Goal: Task Accomplishment & Management: Manage account settings

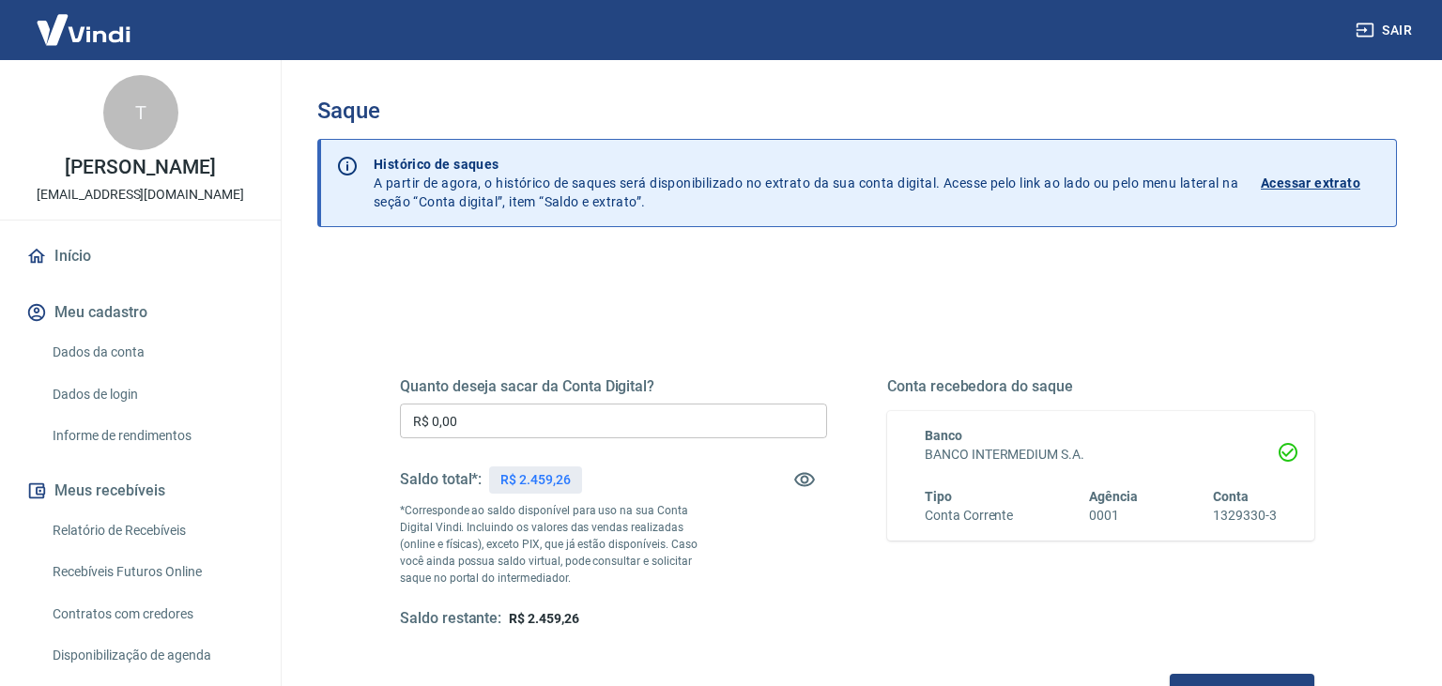
click at [494, 438] on input "R$ 0,00" at bounding box center [613, 421] width 427 height 35
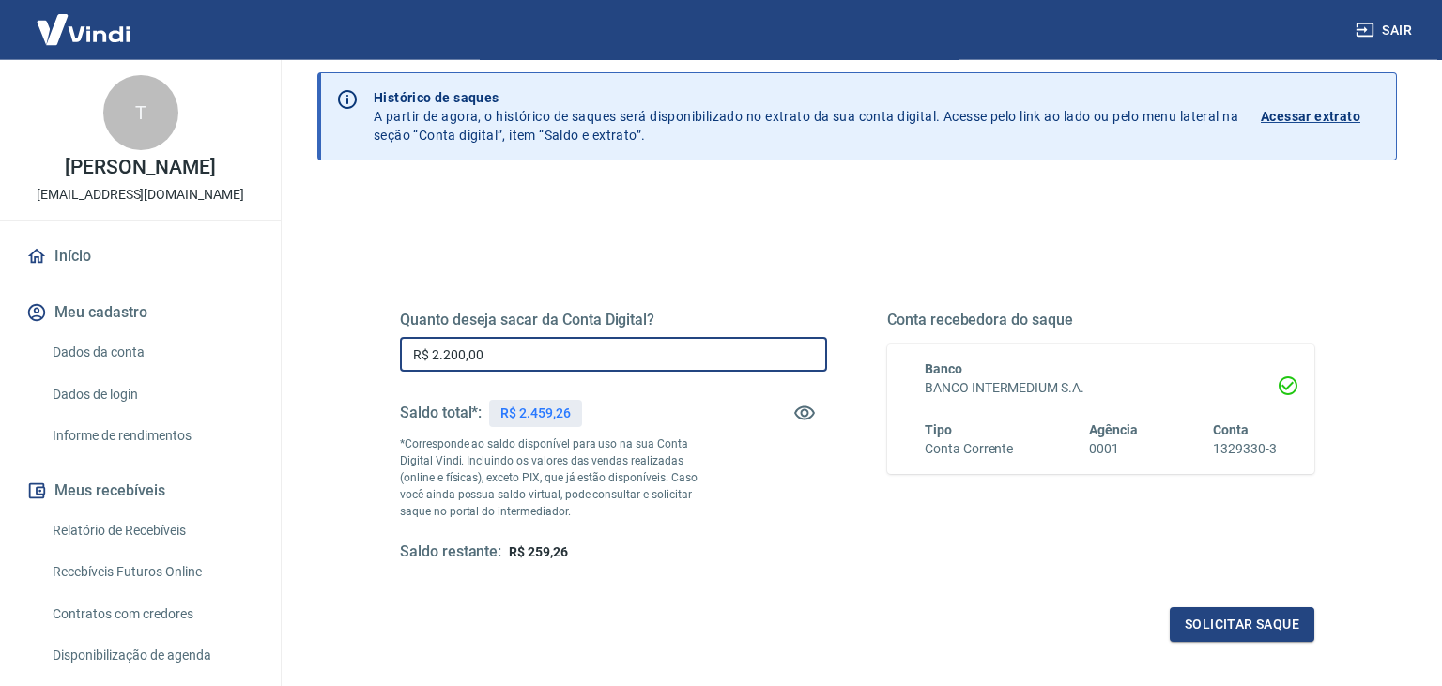
scroll to position [99, 0]
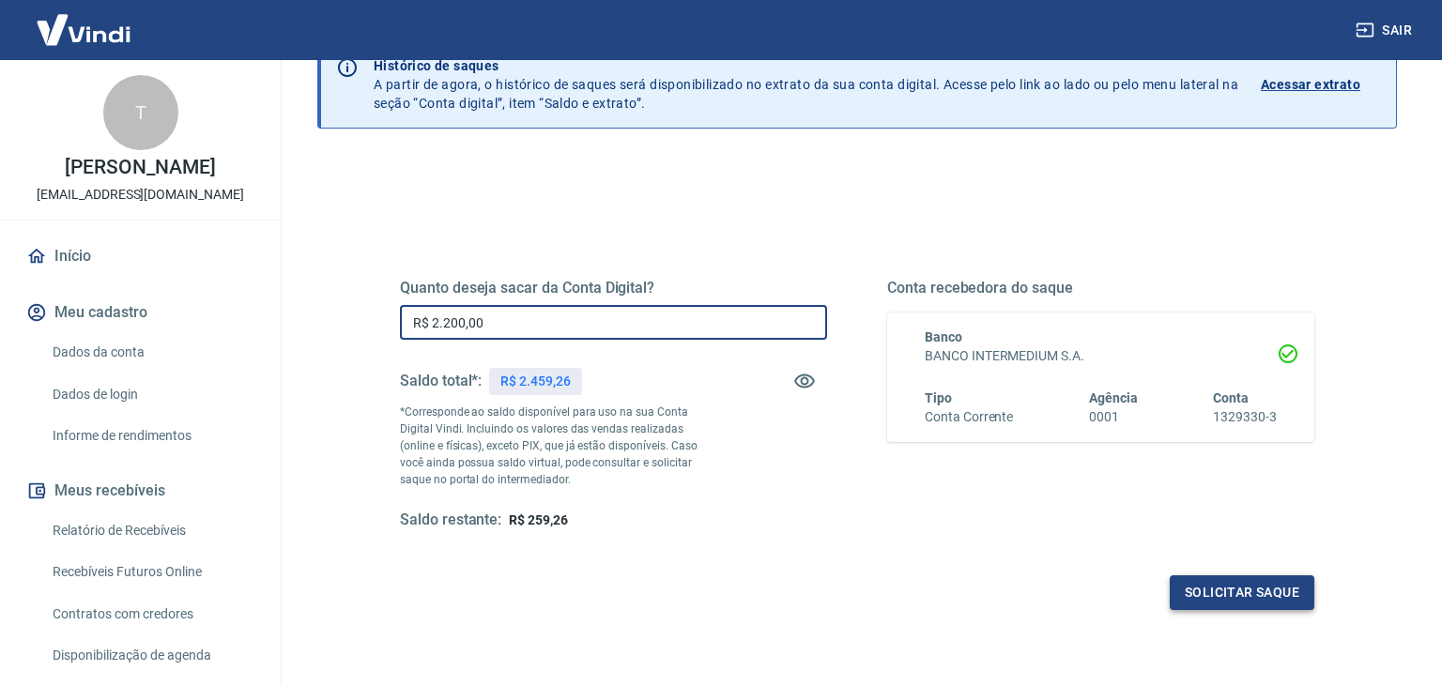
type input "R$ 2.200,00"
click at [1232, 595] on button "Solicitar saque" at bounding box center [1242, 593] width 145 height 35
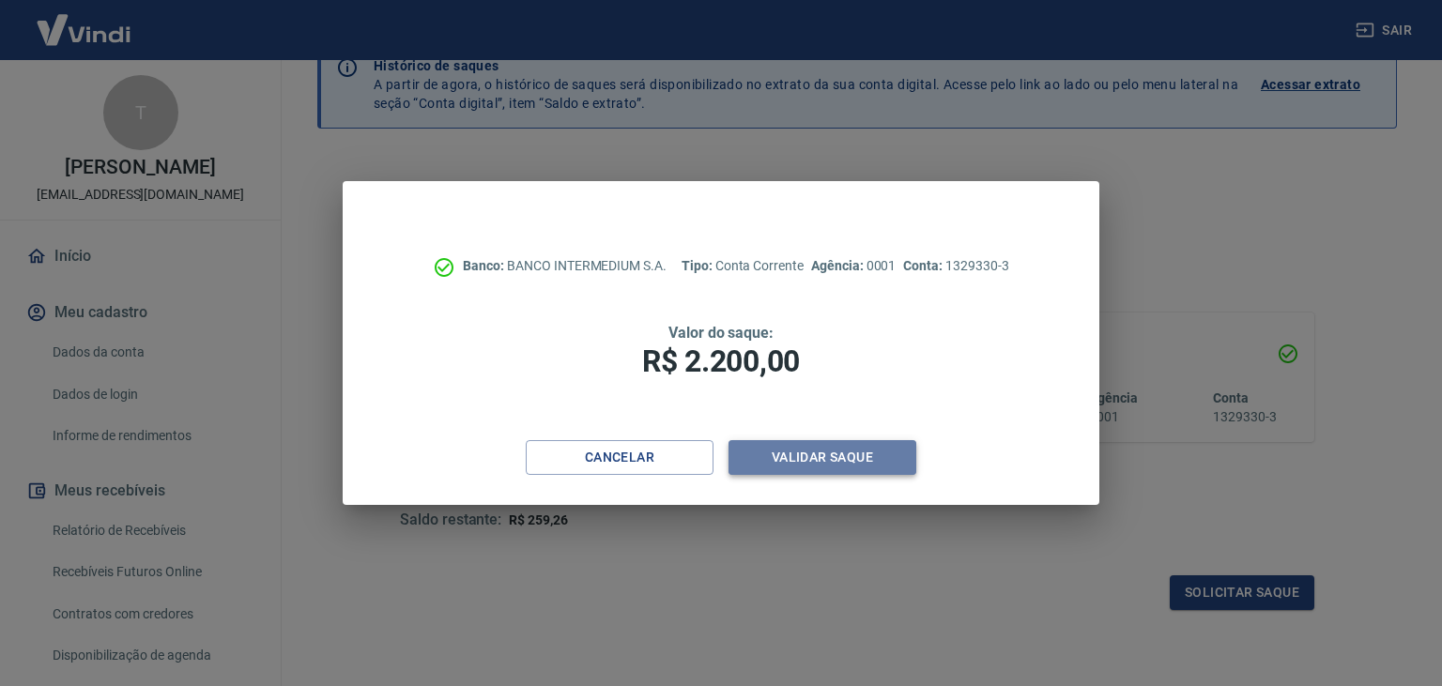
click at [793, 460] on button "Validar saque" at bounding box center [823, 457] width 188 height 35
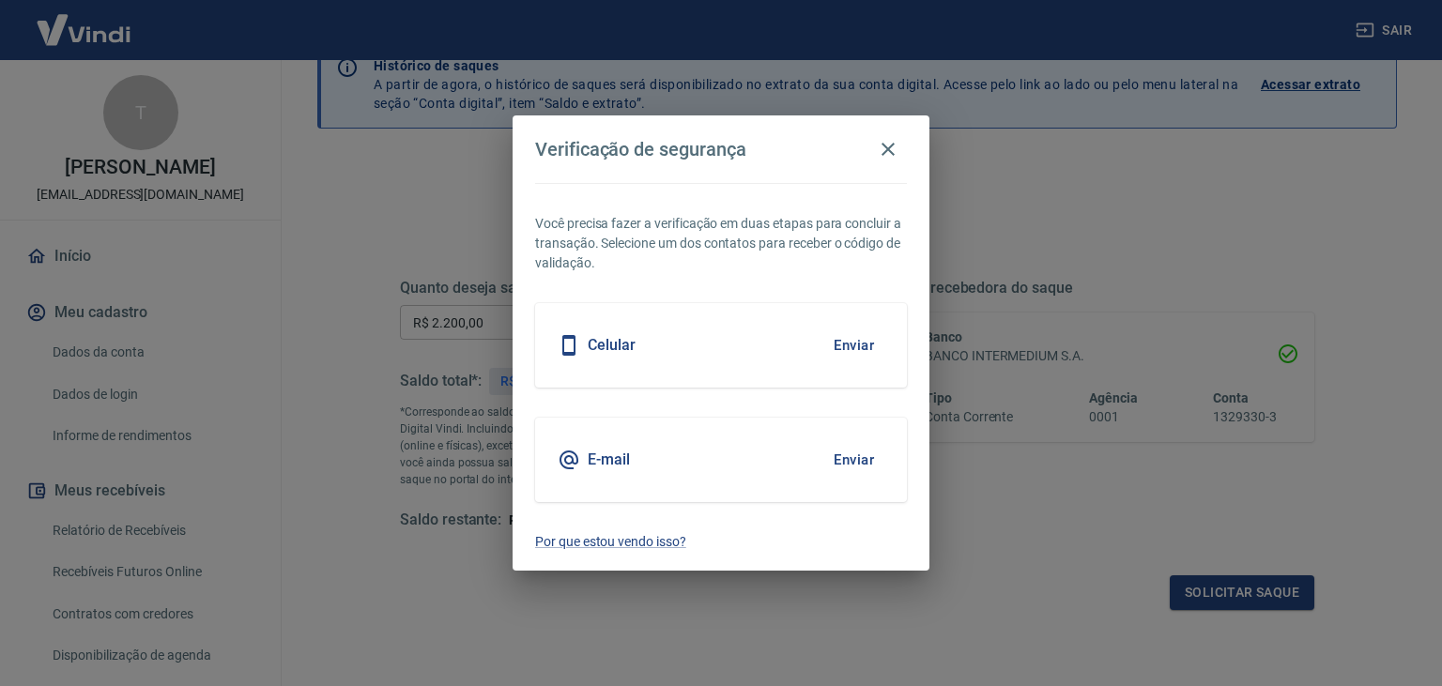
click at [659, 339] on div "Celular Enviar" at bounding box center [721, 345] width 372 height 85
click at [860, 350] on button "Enviar" at bounding box center [854, 345] width 61 height 39
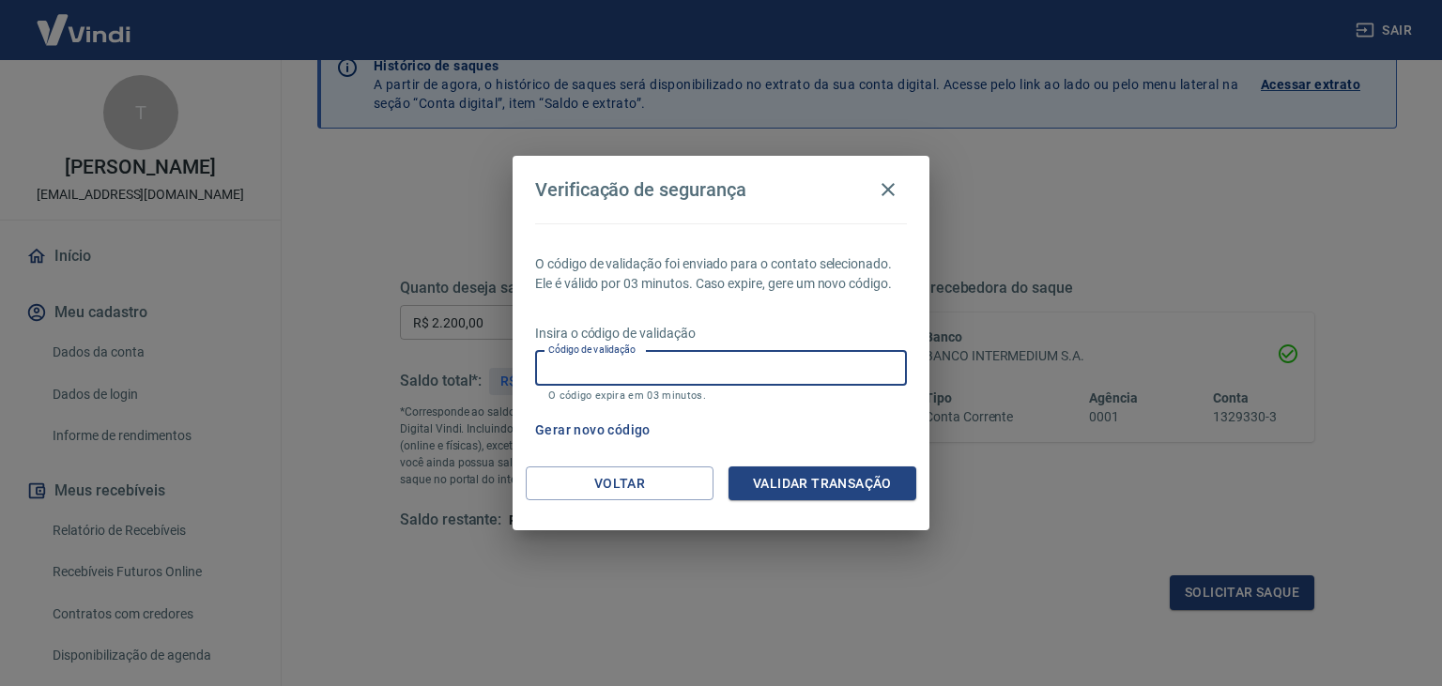
click at [847, 374] on input "Código de validação" at bounding box center [721, 368] width 372 height 35
type input "776531"
click at [865, 485] on button "Validar transação" at bounding box center [823, 484] width 188 height 35
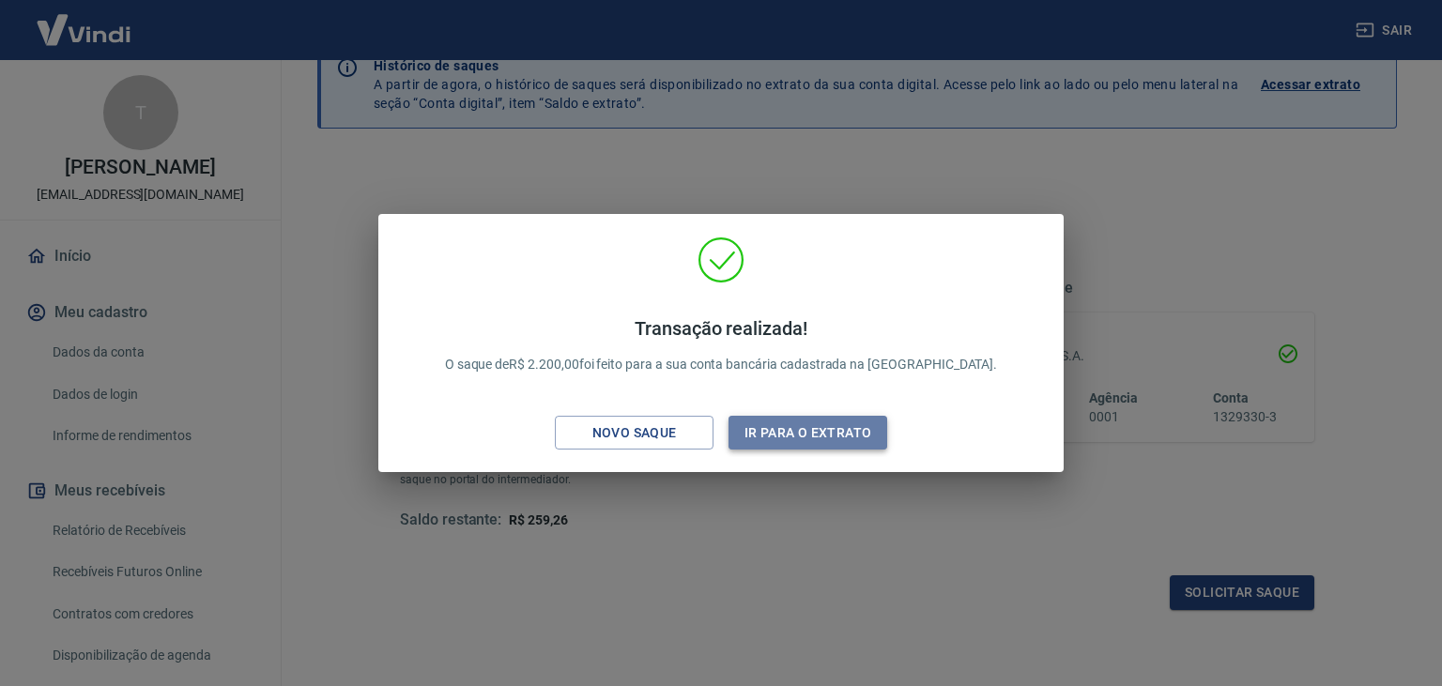
click at [798, 431] on button "Ir para o extrato" at bounding box center [808, 433] width 159 height 35
